Goal: Information Seeking & Learning: Learn about a topic

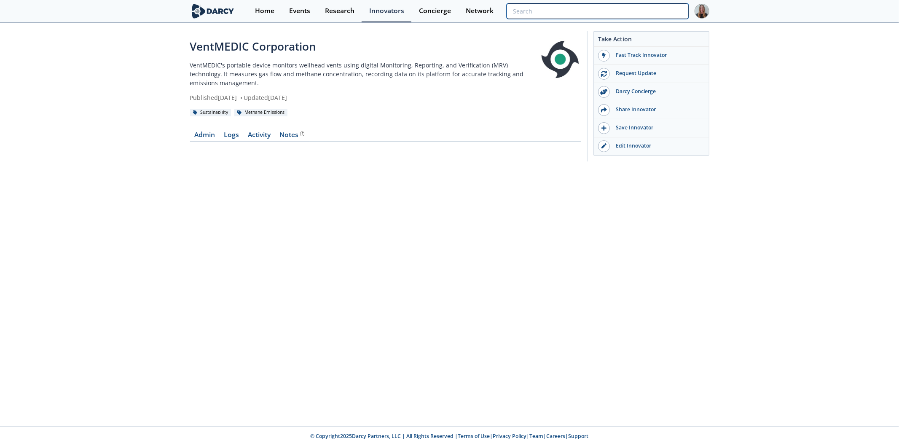
click at [676, 6] on input "search" at bounding box center [598, 11] width 182 height 16
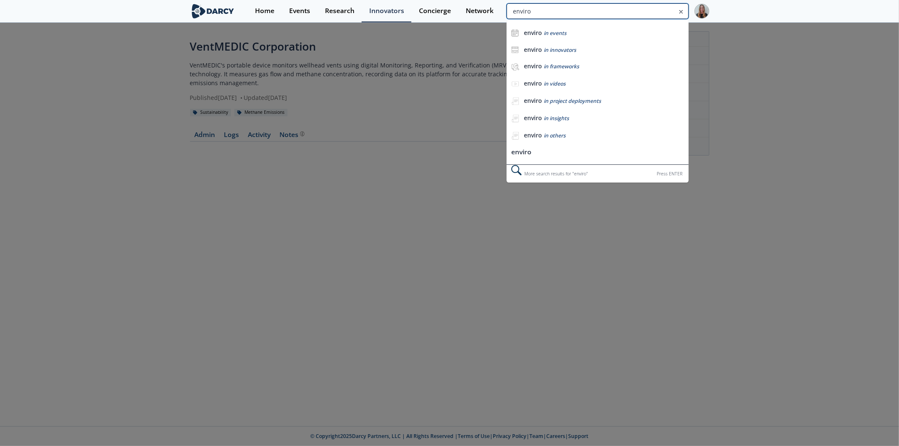
type input "enviro"
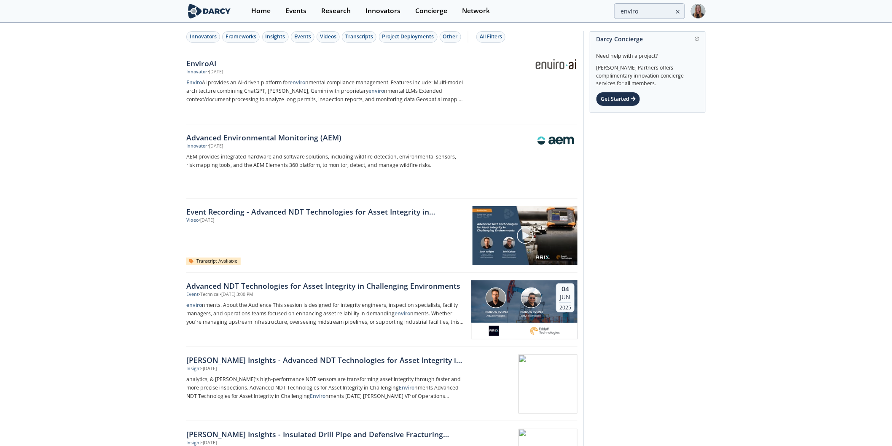
click at [207, 59] on div "EnviroAI" at bounding box center [325, 63] width 279 height 11
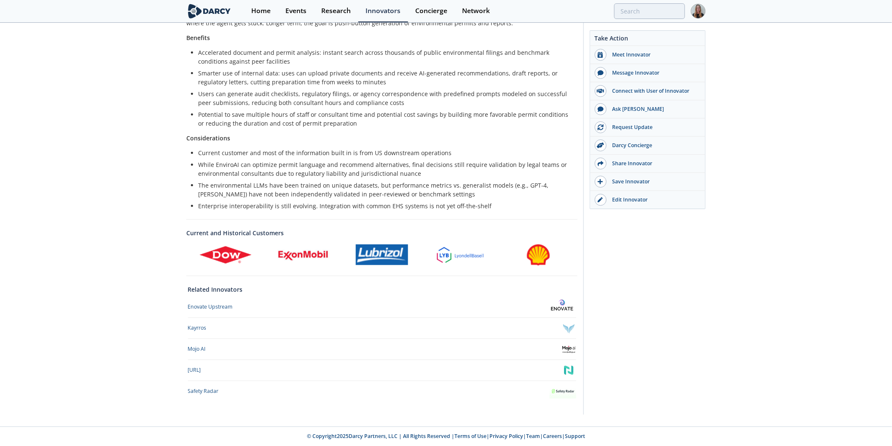
scroll to position [86, 0]
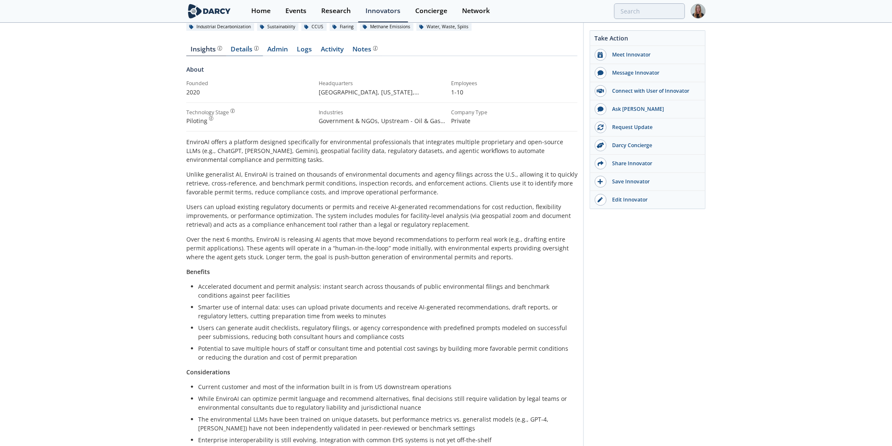
click at [239, 51] on div "Details" at bounding box center [245, 49] width 28 height 7
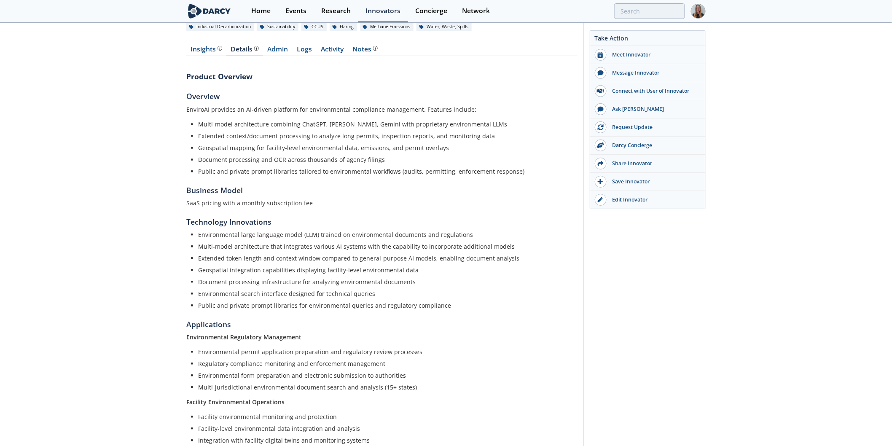
scroll to position [207, 0]
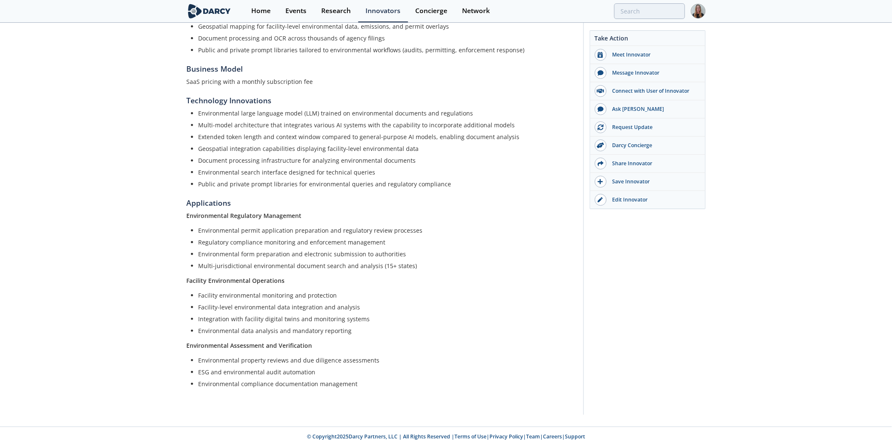
click at [299, 241] on li "Regulatory compliance monitoring and enforcement management" at bounding box center [385, 242] width 374 height 9
click at [525, 86] on div "Product Overview Overview EnviroAI provides an AI-driven platform for environme…" at bounding box center [381, 174] width 391 height 466
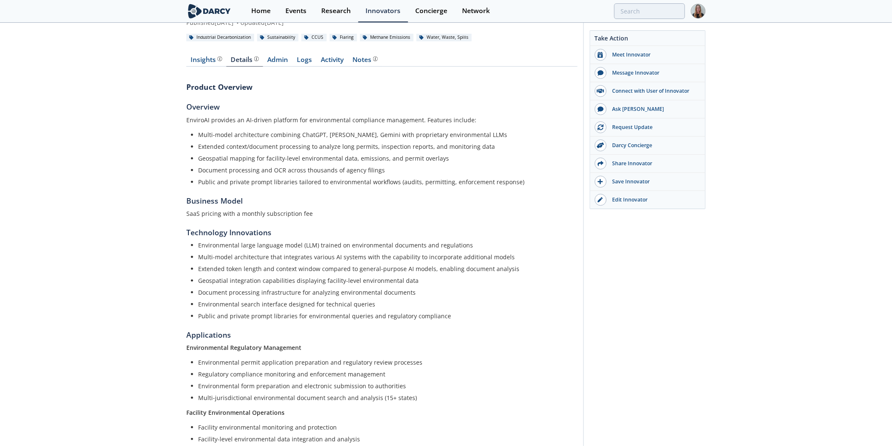
scroll to position [0, 0]
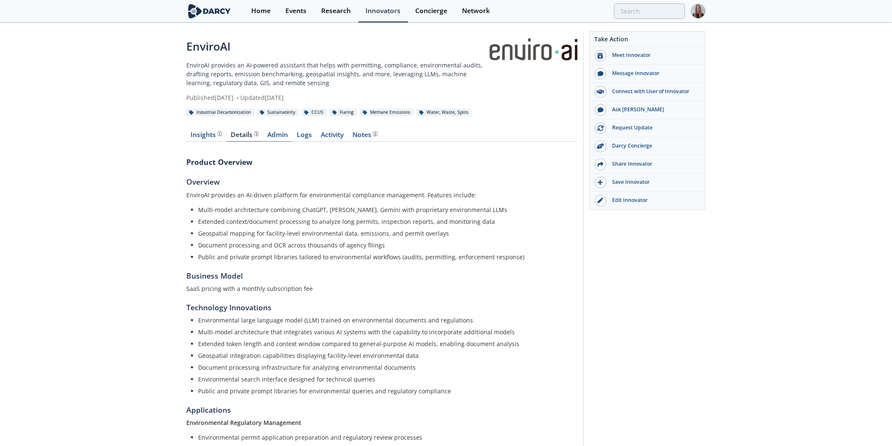
click at [263, 136] on link "Admin" at bounding box center [278, 137] width 30 height 10
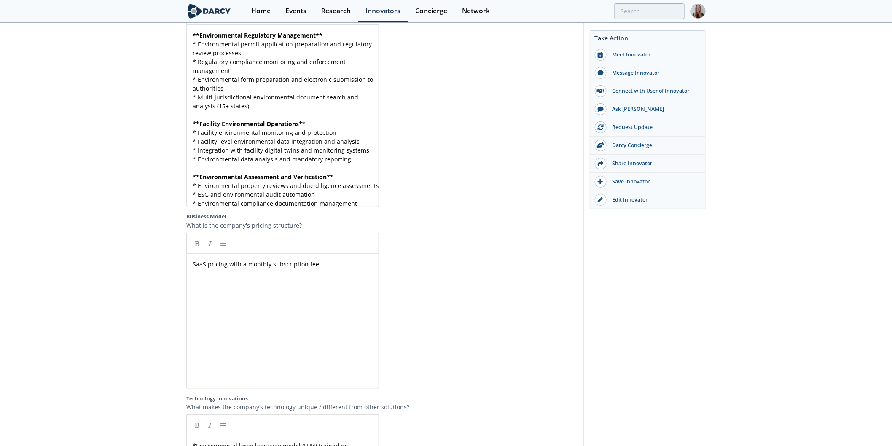
scroll to position [1139, 0]
